Goal: Check status: Check status

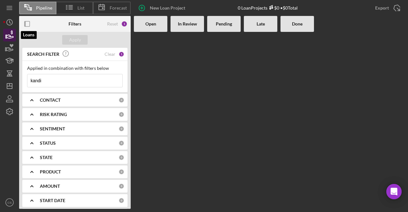
click at [10, 33] on icon "button" at bounding box center [10, 35] width 16 height 16
click at [53, 82] on input "kandi" at bounding box center [74, 80] width 95 height 13
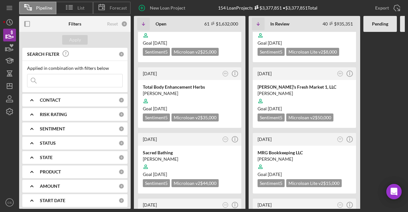
scroll to position [412, 0]
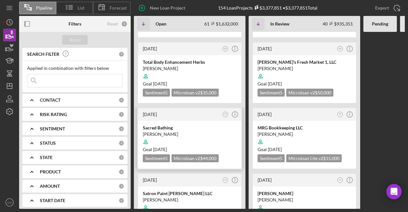
click at [180, 136] on div at bounding box center [190, 142] width 94 height 12
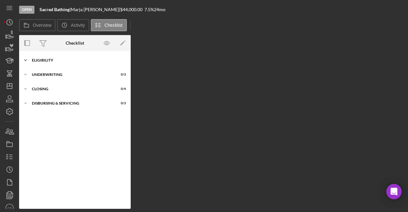
click at [61, 62] on div "Eligibility" at bounding box center [77, 60] width 91 height 4
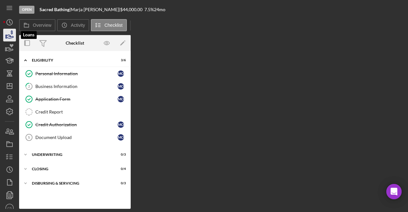
click at [10, 31] on icon "button" at bounding box center [10, 35] width 16 height 16
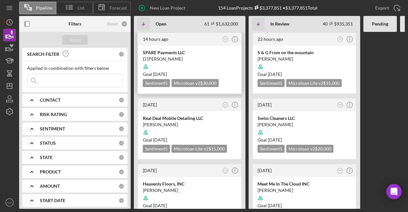
click at [194, 57] on div "D'ontra Hughes" at bounding box center [190, 59] width 94 height 6
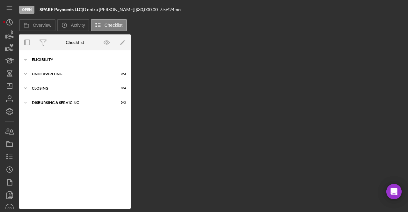
click at [54, 59] on div "Eligibility" at bounding box center [77, 60] width 91 height 4
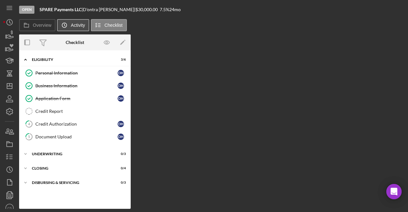
click at [85, 25] on button "Icon/History Activity" at bounding box center [73, 25] width 32 height 12
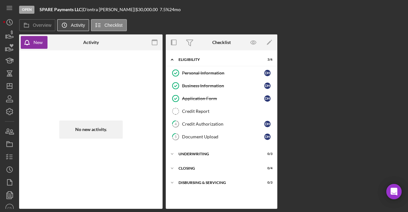
click at [85, 25] on button "Icon/History Activity" at bounding box center [73, 25] width 32 height 12
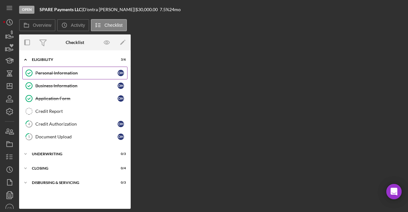
click at [88, 78] on link "Personal Information Personal Information D H" at bounding box center [74, 73] width 105 height 13
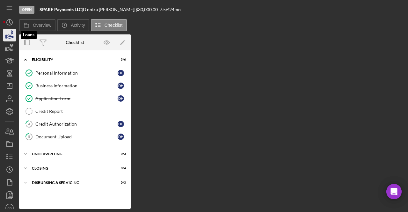
click at [7, 37] on polygon "button" at bounding box center [6, 36] width 1 height 3
